Goal: Task Accomplishment & Management: Complete application form

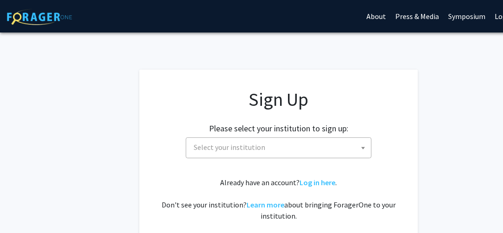
click at [307, 142] on span "Select your institution" at bounding box center [280, 147] width 181 height 19
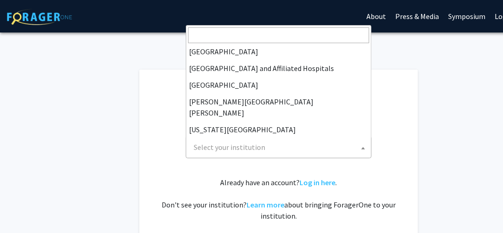
scroll to position [139, 0]
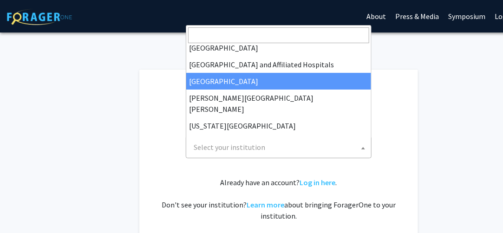
select select "2"
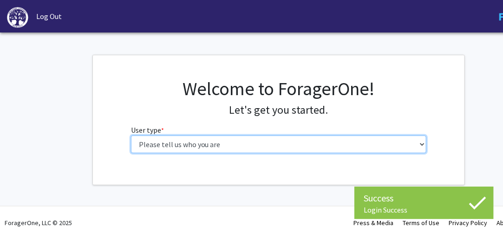
click at [287, 143] on select "Please tell us who you are Undergraduate Student Master's Student Doctoral Cand…" at bounding box center [279, 145] width 296 height 18
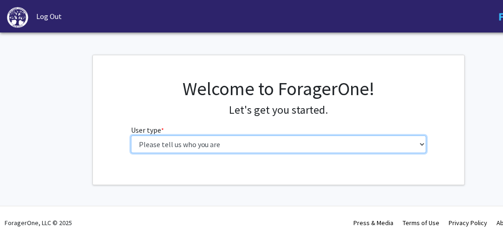
select select "5: faculty"
click at [131, 136] on select "Please tell us who you are Undergraduate Student Master's Student Doctoral Cand…" at bounding box center [279, 145] width 296 height 18
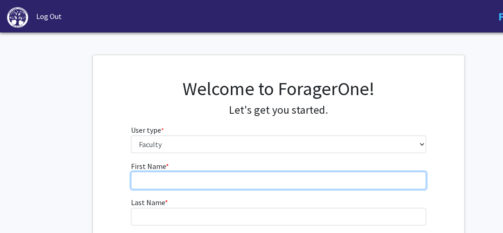
click at [252, 175] on input "First Name * required" at bounding box center [279, 181] width 296 height 18
type input "[PERSON_NAME]"
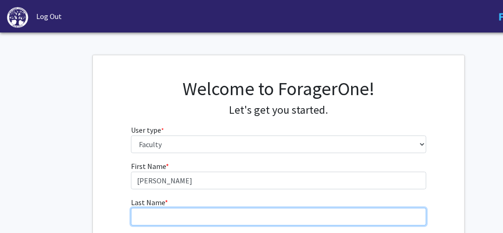
type input "[PERSON_NAME]"
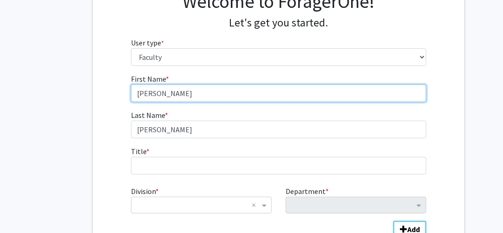
scroll to position [139, 0]
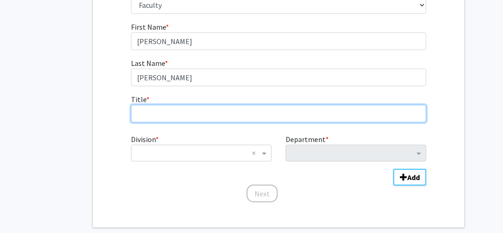
click at [256, 118] on input "Title * required" at bounding box center [279, 114] width 296 height 18
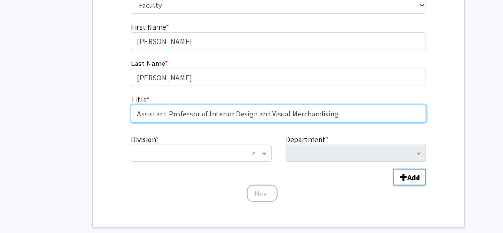
type input "Assistant Professor of Interior Design and Visual Merchandising"
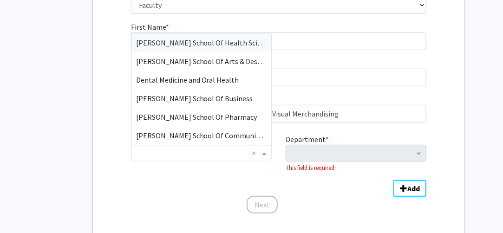
click at [240, 148] on input "Division" at bounding box center [192, 153] width 112 height 11
click at [233, 59] on span "[PERSON_NAME] School Of Arts & Design" at bounding box center [202, 61] width 132 height 9
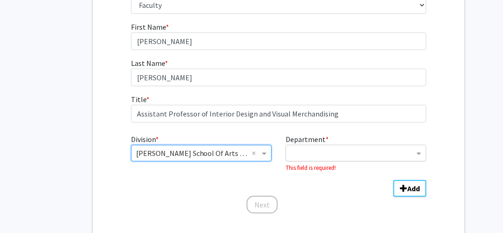
click at [391, 160] on ng-select "Department" at bounding box center [356, 153] width 141 height 17
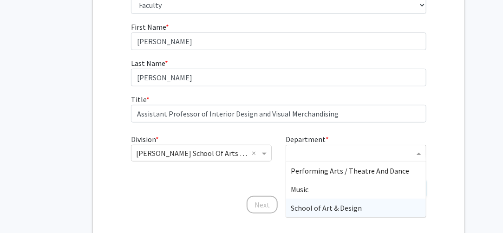
click at [377, 206] on div "School of Art & Design" at bounding box center [356, 208] width 140 height 19
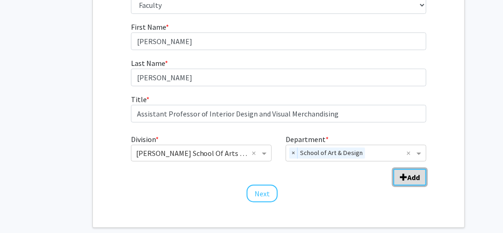
click at [410, 182] on button "Add" at bounding box center [409, 177] width 33 height 17
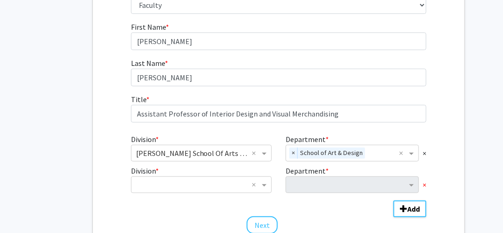
click at [424, 185] on span "×" at bounding box center [425, 184] width 4 height 11
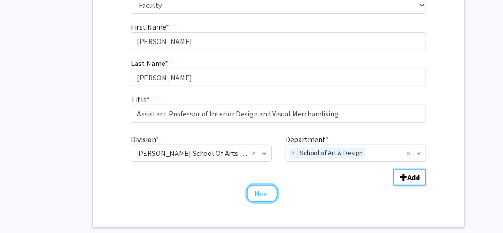
click at [262, 191] on button "Next" at bounding box center [262, 194] width 31 height 18
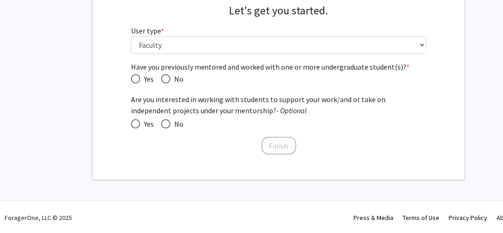
scroll to position [7, 0]
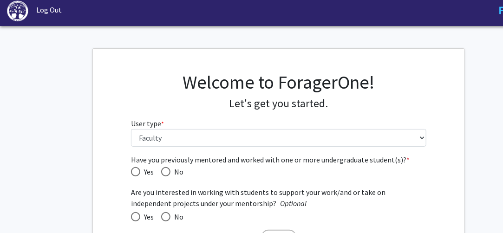
click at [136, 169] on span "Have you previously mentored and worked with one or more undergraduate student(…" at bounding box center [135, 171] width 9 height 9
click at [136, 169] on input "Yes" at bounding box center [135, 171] width 9 height 9
radio input "true"
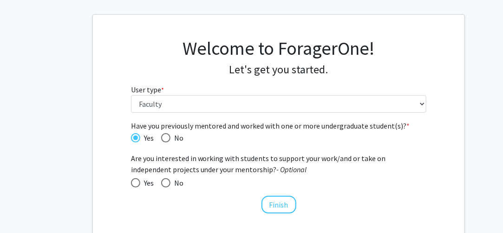
scroll to position [53, 0]
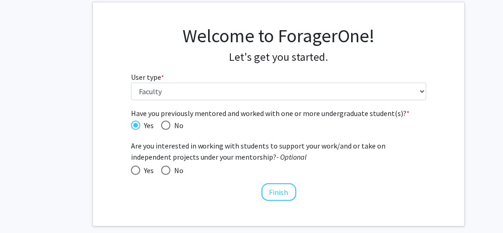
click at [137, 169] on span at bounding box center [135, 170] width 9 height 9
click at [137, 169] on input "Yes" at bounding box center [135, 170] width 9 height 9
radio input "true"
click at [286, 192] on button "Finish" at bounding box center [278, 192] width 35 height 18
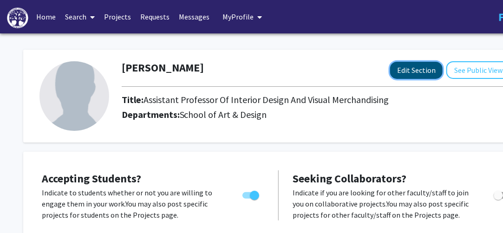
click at [419, 74] on button "Edit Section" at bounding box center [416, 70] width 52 height 17
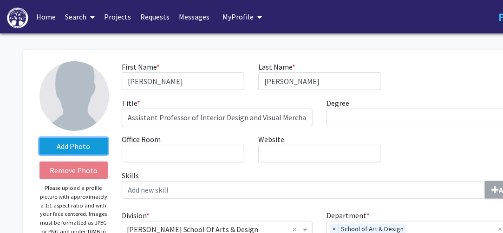
click at [77, 147] on label "Add Photo" at bounding box center [73, 146] width 68 height 17
click at [0, 0] on input "Add Photo" at bounding box center [0, 0] width 0 height 0
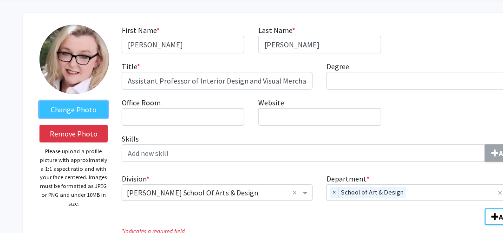
scroll to position [46, 0]
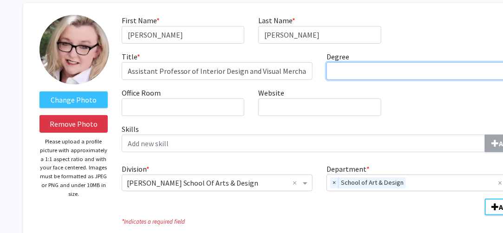
click at [406, 66] on input "Degree required" at bounding box center [421, 71] width 191 height 18
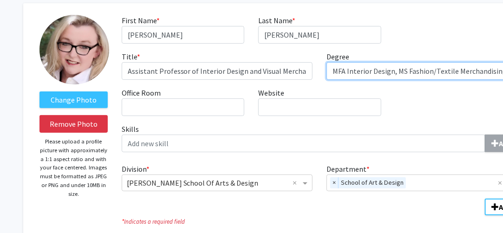
type input "MFA Interior Design, MS Fashion/Textile Merchandising"
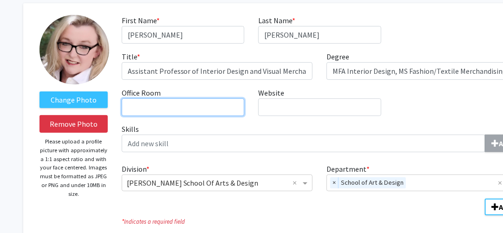
click at [214, 100] on input "Office Room required" at bounding box center [183, 107] width 123 height 18
type input "Norton 212A"
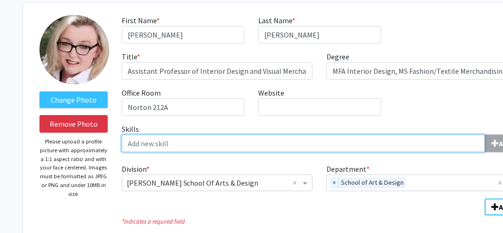
click at [423, 142] on input "Skills Add" at bounding box center [304, 144] width 364 height 18
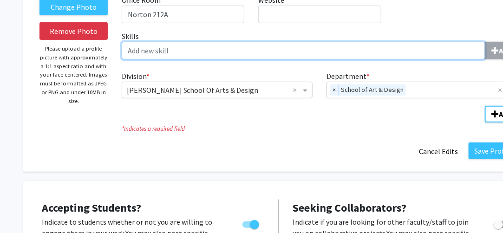
scroll to position [139, 54]
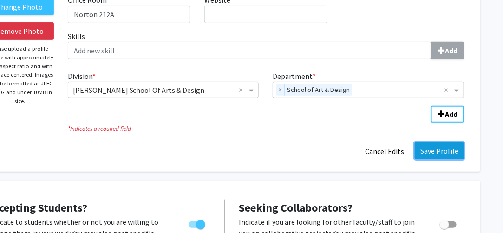
click at [437, 150] on button "Save Profile" at bounding box center [439, 151] width 49 height 17
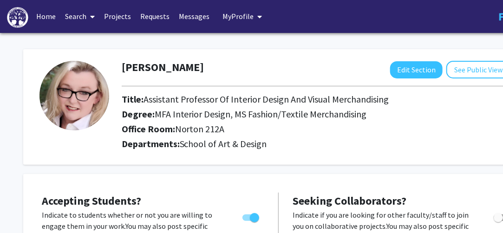
scroll to position [0, 0]
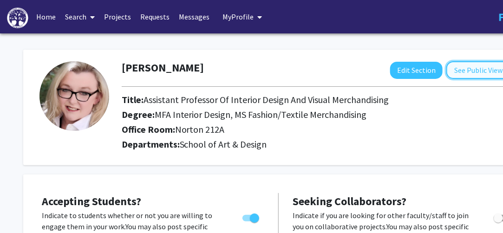
click at [488, 71] on button "See Public View help" at bounding box center [482, 70] width 72 height 18
